Goal: Task Accomplishment & Management: Manage account settings

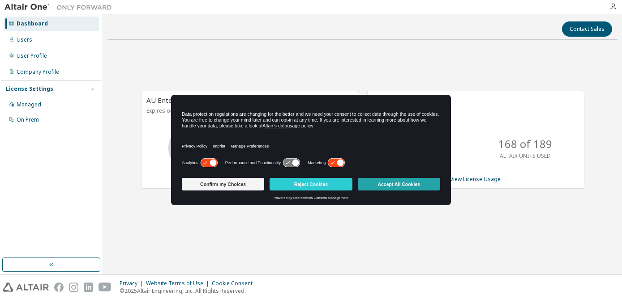
click at [407, 184] on button "Accept All Cookies" at bounding box center [399, 184] width 82 height 13
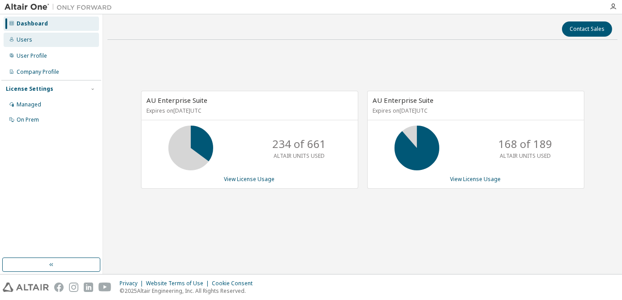
click at [26, 38] on div "Users" at bounding box center [25, 39] width 16 height 7
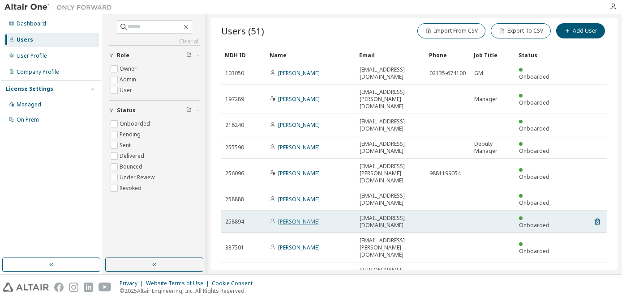
scroll to position [15, 0]
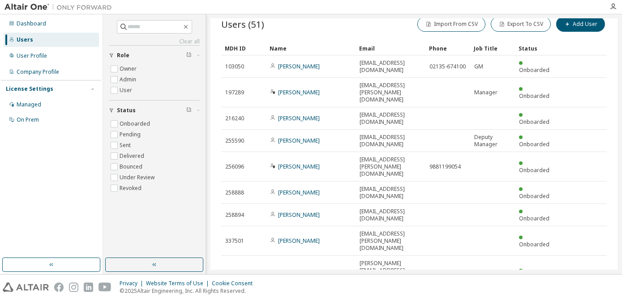
click at [461, 227] on div "100" at bounding box center [480, 228] width 72 height 11
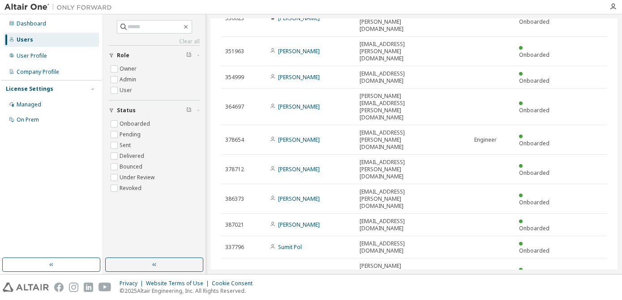
scroll to position [544, 0]
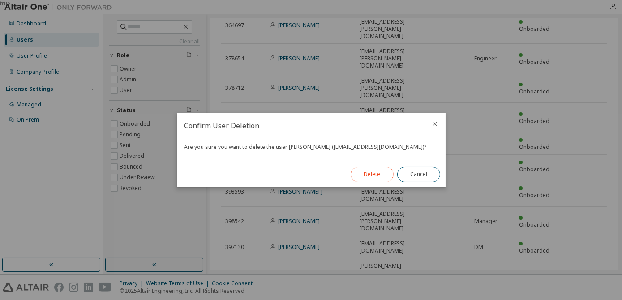
click at [373, 172] on button "Delete" at bounding box center [371, 174] width 43 height 15
click at [416, 176] on button "Close" at bounding box center [418, 174] width 43 height 15
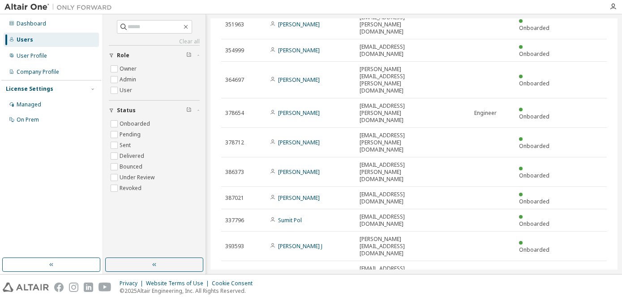
scroll to position [448, 0]
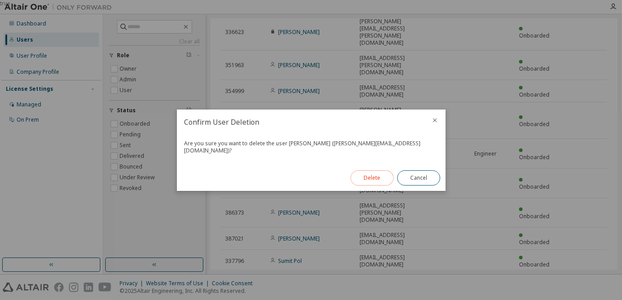
click at [379, 175] on button "Delete" at bounding box center [371, 178] width 43 height 15
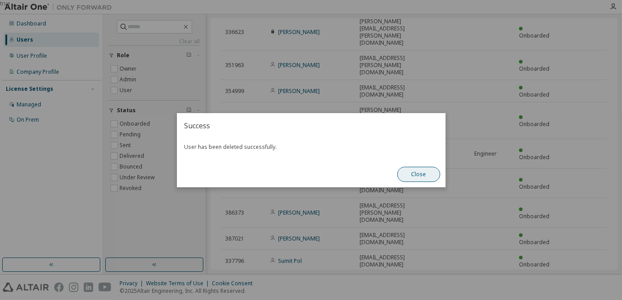
click at [415, 174] on button "Close" at bounding box center [418, 174] width 43 height 15
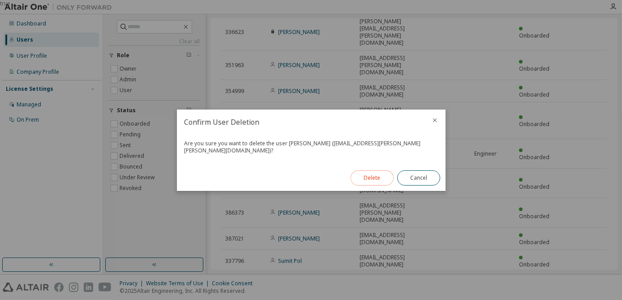
click at [376, 174] on button "Delete" at bounding box center [371, 178] width 43 height 15
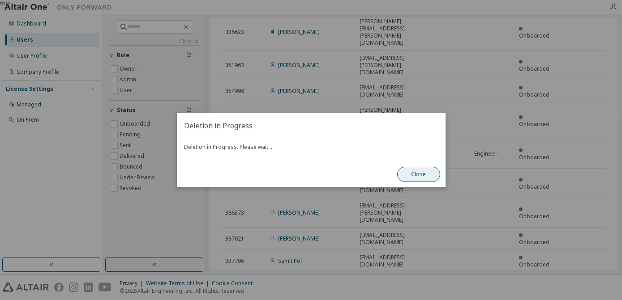
click at [430, 175] on button "Close" at bounding box center [418, 174] width 43 height 15
click at [414, 172] on button "Close" at bounding box center [418, 174] width 43 height 15
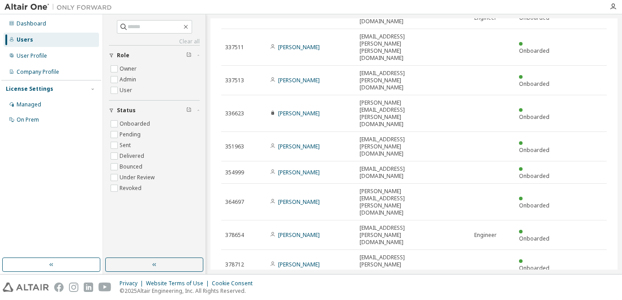
scroll to position [326, 0]
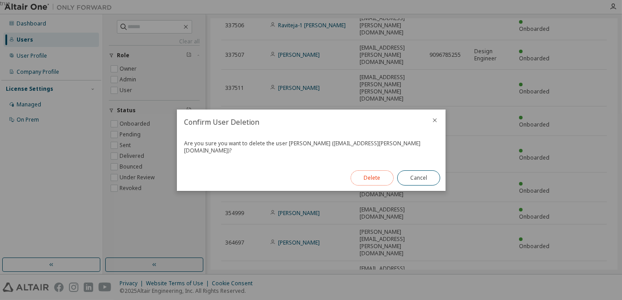
click at [376, 175] on button "Delete" at bounding box center [371, 178] width 43 height 15
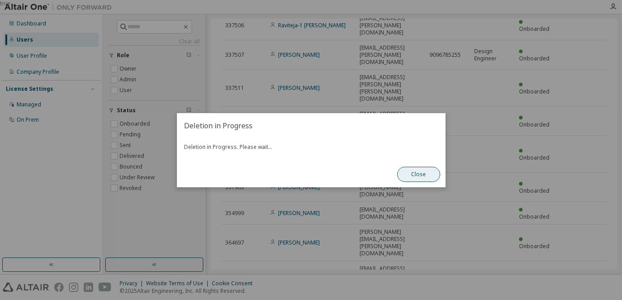
click at [428, 176] on button "Close" at bounding box center [418, 174] width 43 height 15
click at [419, 174] on button "Close" at bounding box center [418, 174] width 43 height 15
click at [407, 174] on button "Close" at bounding box center [418, 174] width 43 height 15
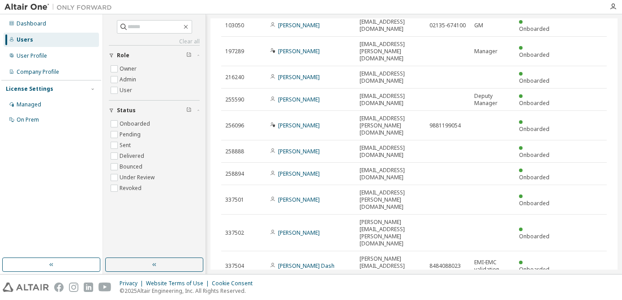
scroll to position [42, 0]
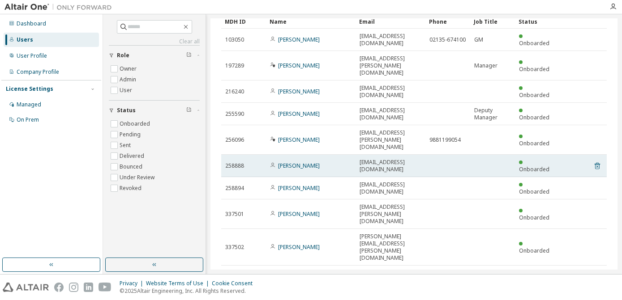
click at [593, 161] on icon at bounding box center [597, 166] width 8 height 11
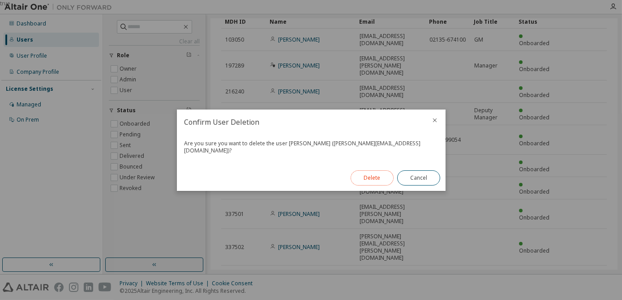
click at [371, 173] on button "Delete" at bounding box center [371, 178] width 43 height 15
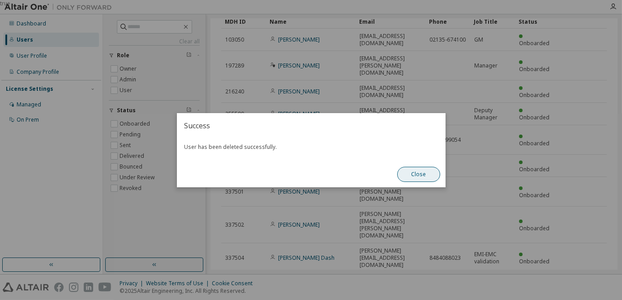
click at [415, 170] on button "Close" at bounding box center [418, 174] width 43 height 15
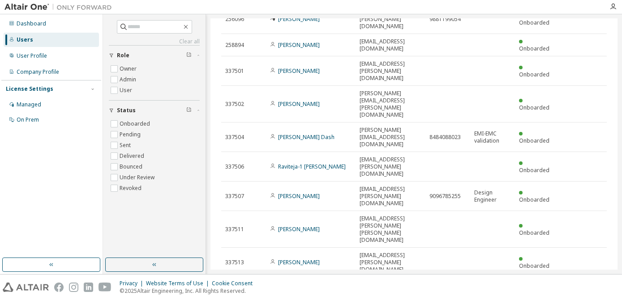
scroll to position [203, 0]
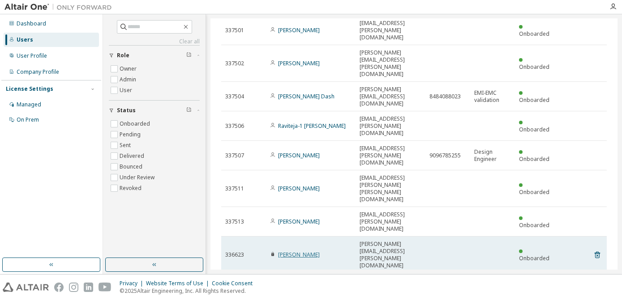
click at [307, 251] on link "Nandkishor Karande" at bounding box center [299, 255] width 42 height 8
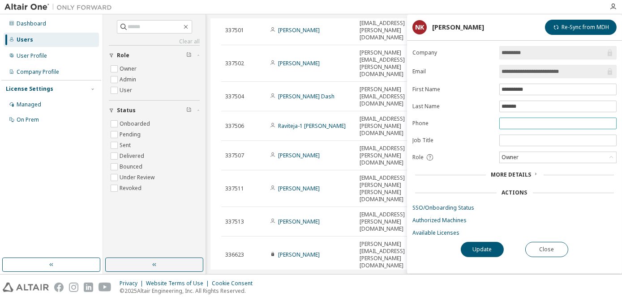
click at [521, 122] on input "text" at bounding box center [557, 123] width 113 height 7
type input "**********"
click at [480, 251] on button "Update" at bounding box center [482, 249] width 43 height 15
click at [574, 155] on div "Owner" at bounding box center [558, 157] width 116 height 11
click at [485, 251] on button "Update" at bounding box center [482, 249] width 43 height 15
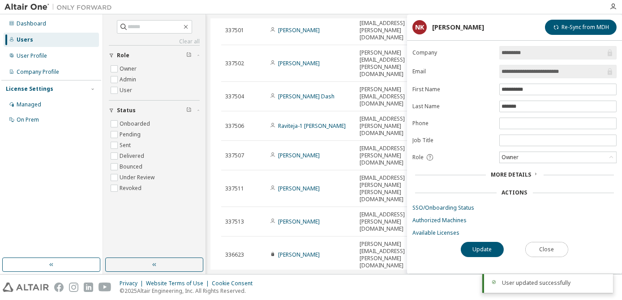
click at [552, 247] on button "Close" at bounding box center [546, 249] width 43 height 15
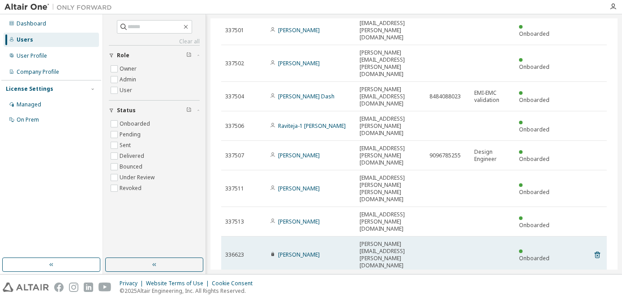
click at [273, 252] on icon at bounding box center [272, 254] width 3 height 4
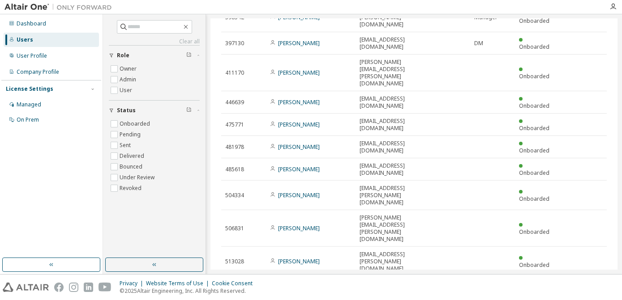
scroll to position [699, 0]
